Goal: Information Seeking & Learning: Find specific fact

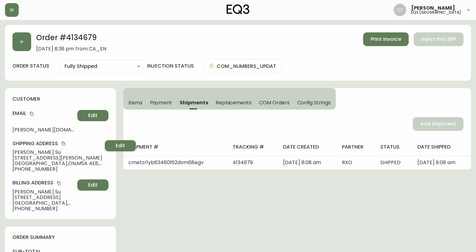
select select "FULLY_SHIPPED"
drag, startPoint x: 23, startPoint y: 44, endPoint x: 24, endPoint y: 47, distance: 3.6
click at [23, 44] on icon "button" at bounding box center [21, 41] width 5 height 5
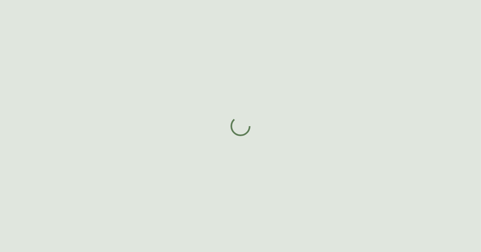
click at [69, 67] on div at bounding box center [240, 126] width 481 height 252
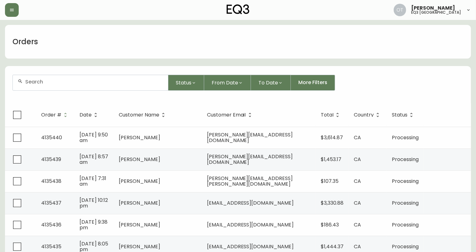
click at [103, 84] on input "text" at bounding box center [94, 82] width 138 height 6
paste input "4134589"
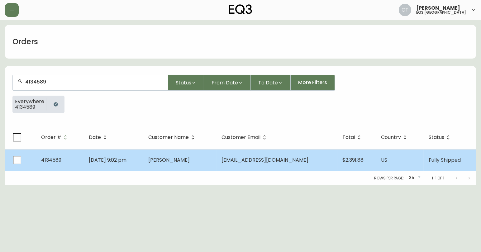
type input "4134589"
click at [97, 164] on td "Aug 09 2025, 9:02 pm" at bounding box center [114, 160] width 60 height 22
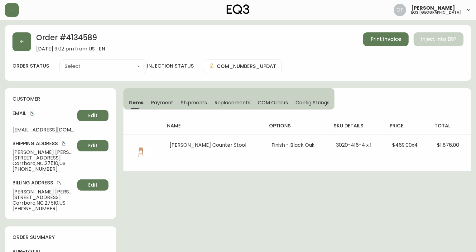
type input "Fully Shipped"
select select "FULLY_SHIPPED"
drag, startPoint x: 12, startPoint y: 152, endPoint x: 51, endPoint y: 153, distance: 39.9
click at [49, 153] on div "customer Email stephentvogel@gmail.com Edit Shipping Address Stephen Vogel 302 …" at bounding box center [60, 153] width 111 height 131
copy span "Stephen Vogel"
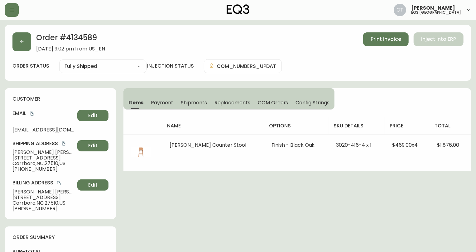
click at [53, 110] on h4 "Email" at bounding box center [43, 113] width 62 height 7
click at [88, 32] on h2 "Order # 4134589" at bounding box center [70, 39] width 69 height 14
copy h2 "4134589"
